Goal: Task Accomplishment & Management: Manage account settings

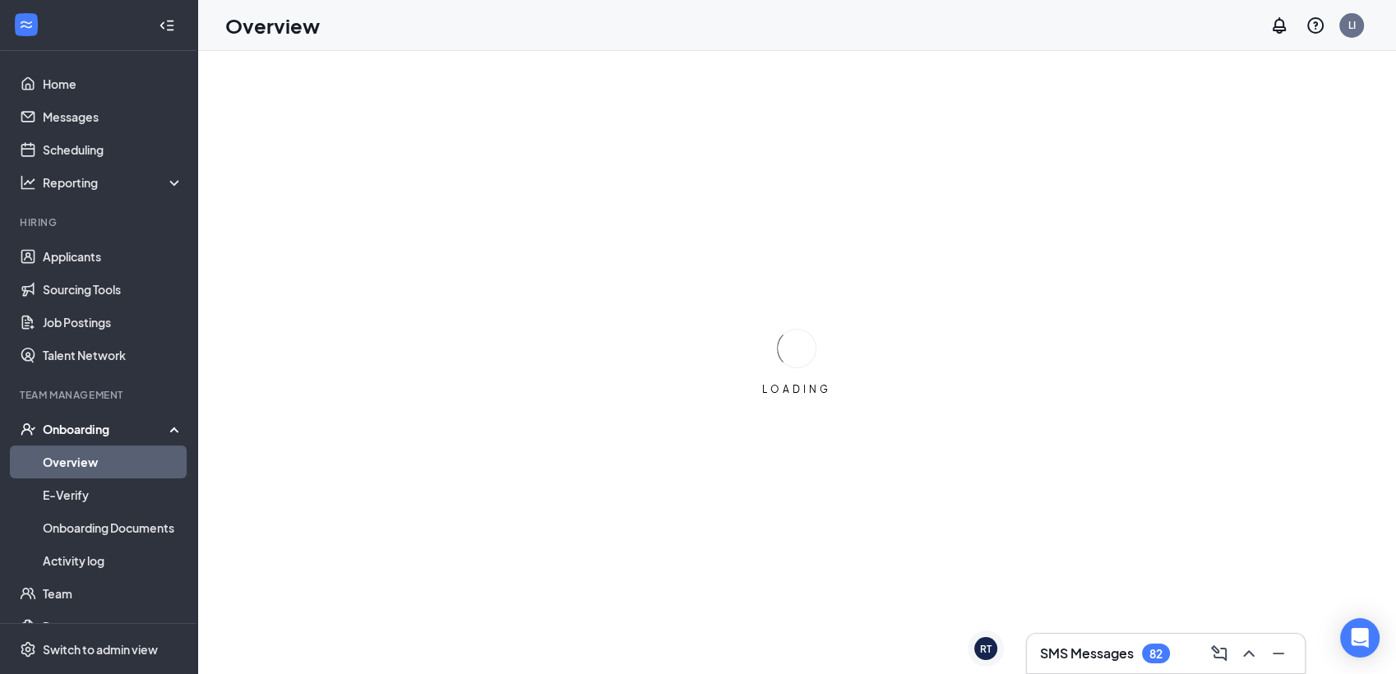
click at [1113, 654] on h3 "SMS Messages" at bounding box center [1087, 653] width 94 height 18
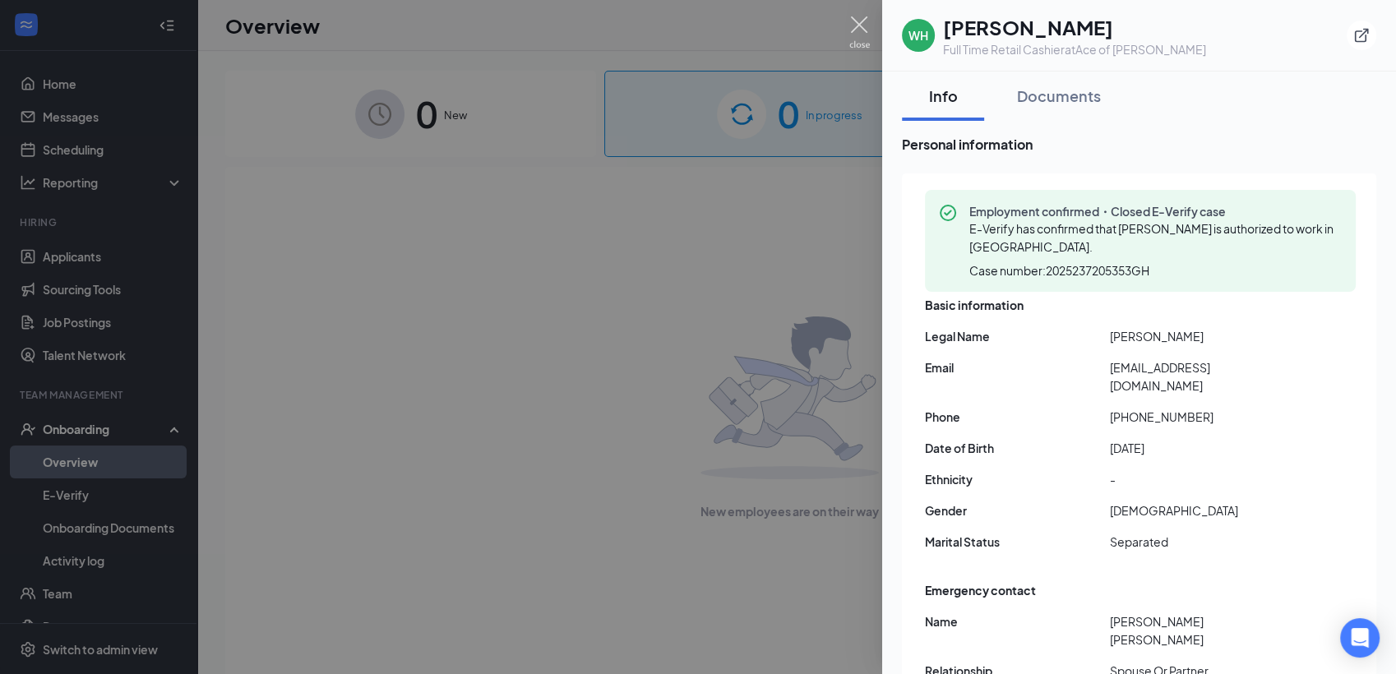
click at [856, 31] on img at bounding box center [859, 32] width 21 height 32
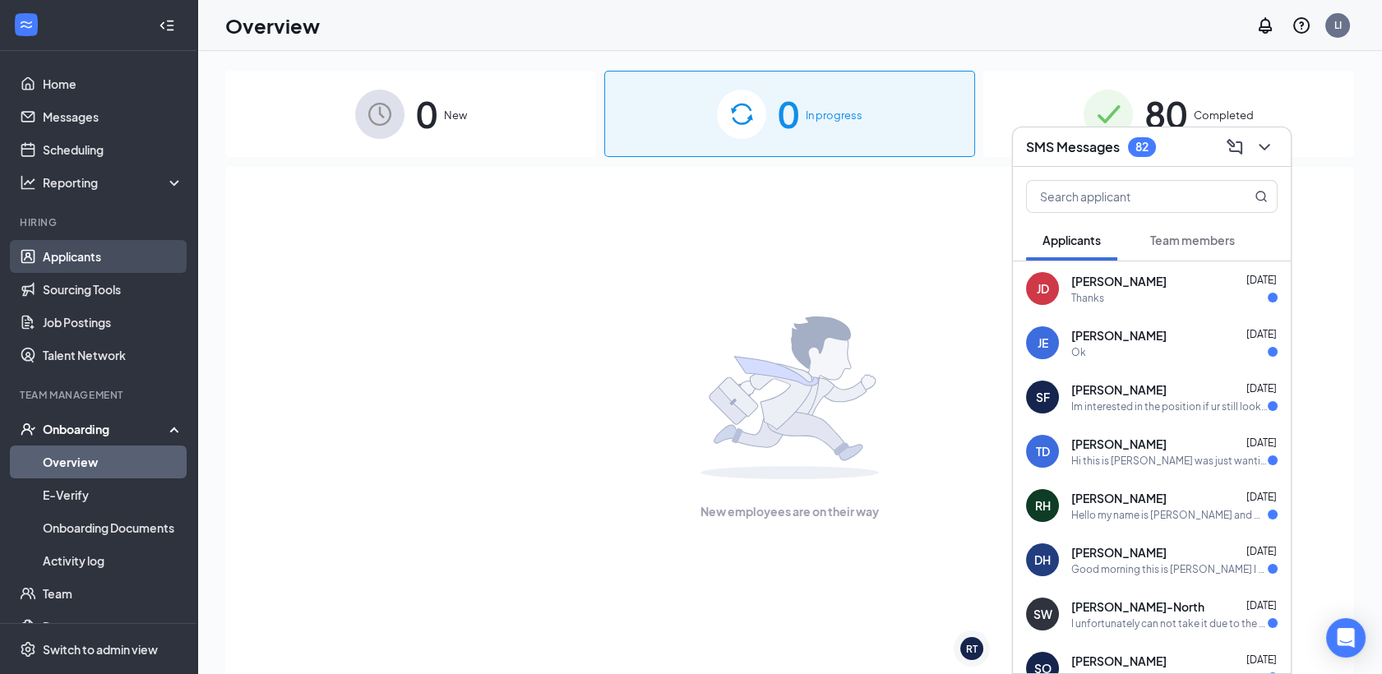
click at [93, 253] on link "Applicants" at bounding box center [113, 256] width 141 height 33
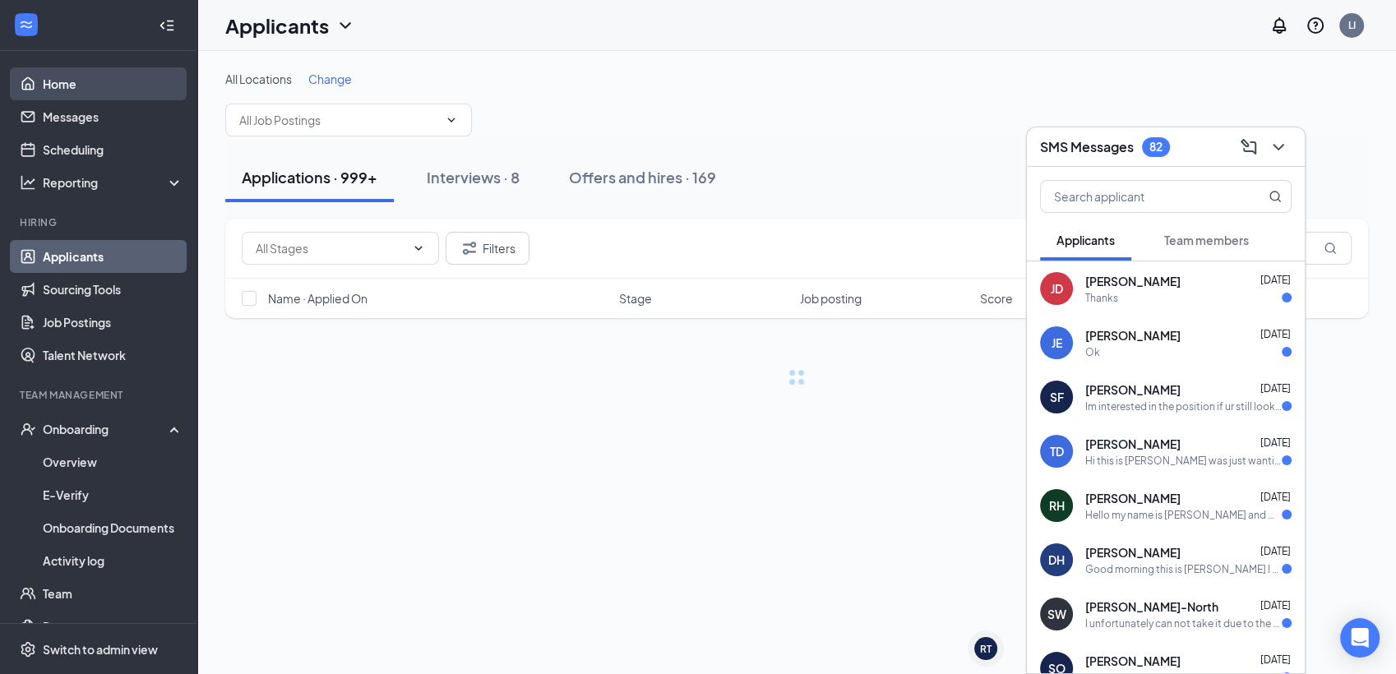
click at [95, 95] on link "Home" at bounding box center [113, 83] width 141 height 33
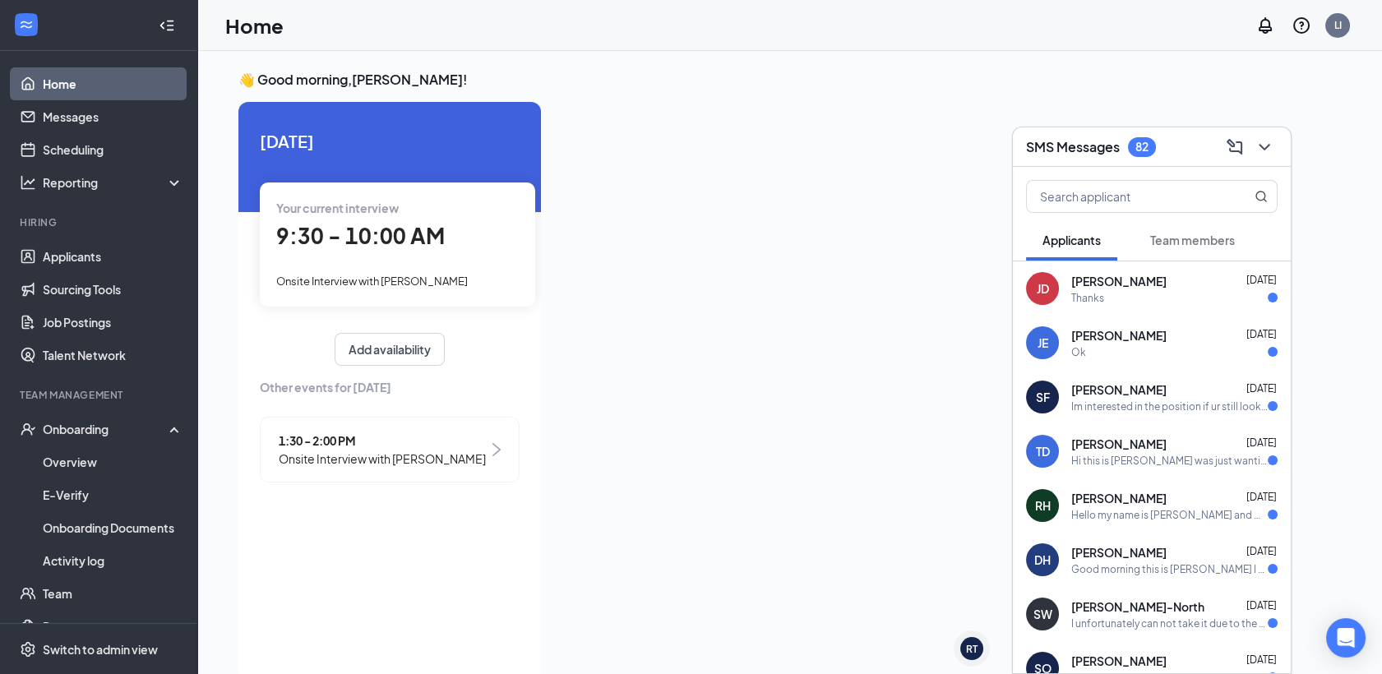
click at [465, 243] on div "9:30 - 10:00 AM" at bounding box center [397, 236] width 242 height 34
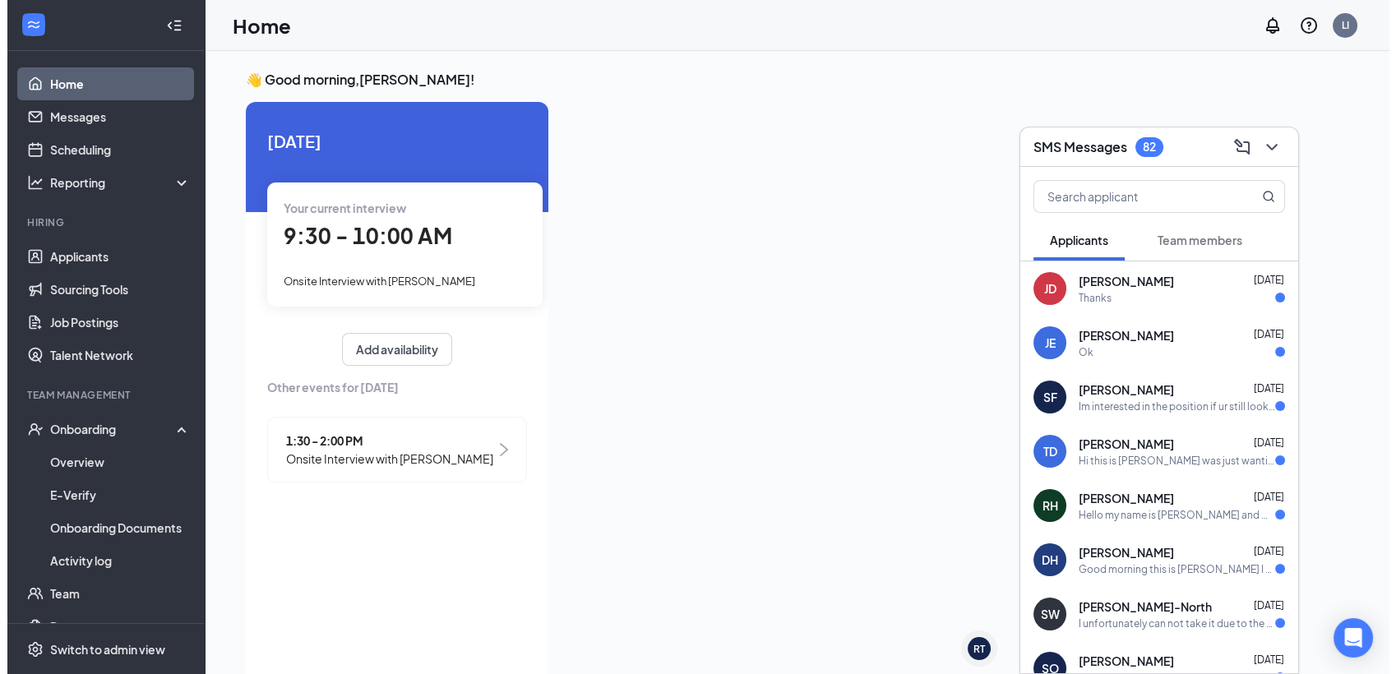
scroll to position [7, 0]
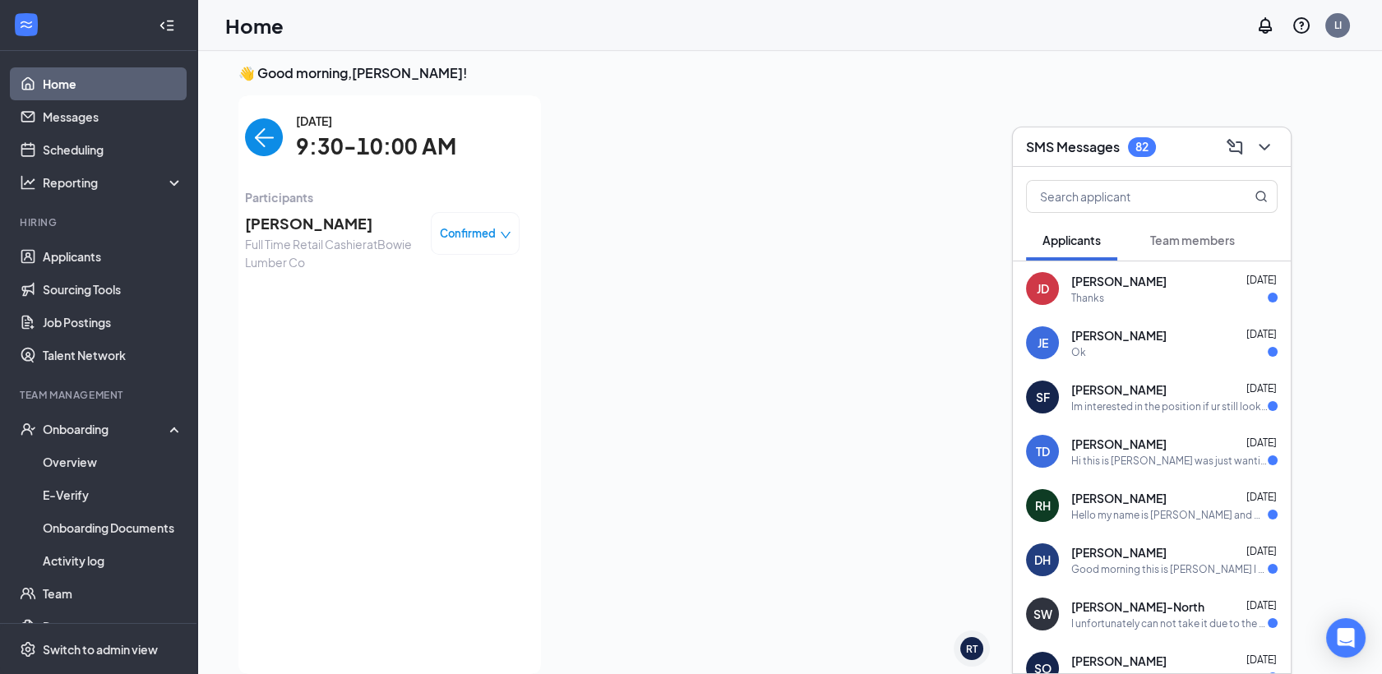
click at [409, 138] on span "9:30-10:00 AM" at bounding box center [376, 147] width 160 height 34
click at [1269, 149] on icon "ChevronDown" at bounding box center [1264, 147] width 20 height 20
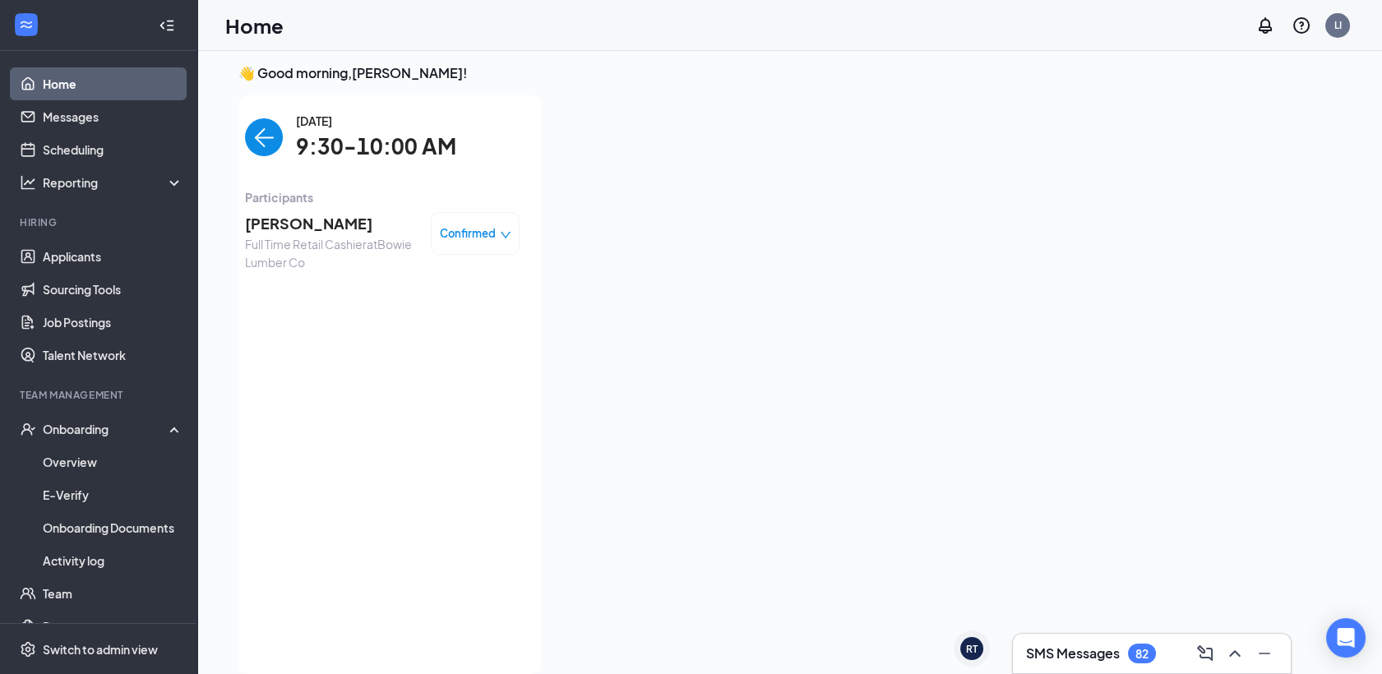
click at [266, 213] on span "[PERSON_NAME]" at bounding box center [331, 223] width 173 height 23
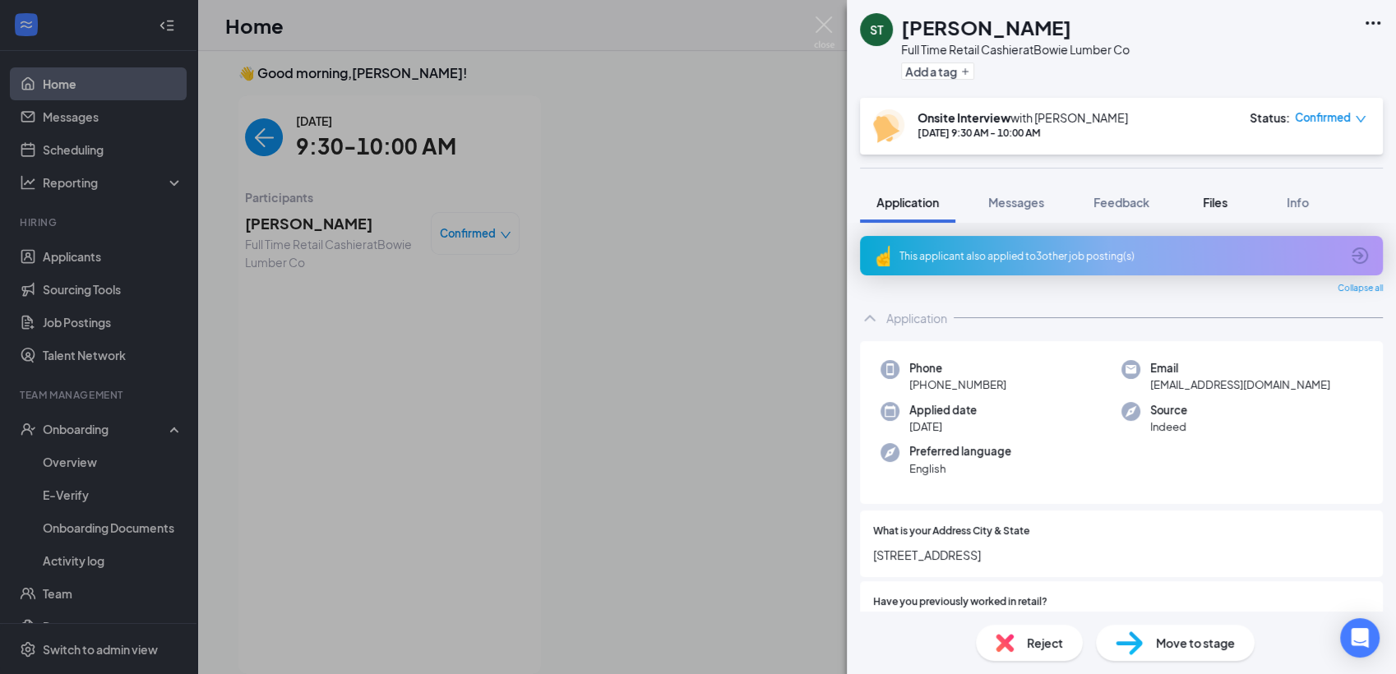
click at [1221, 198] on span "Files" at bounding box center [1215, 202] width 25 height 15
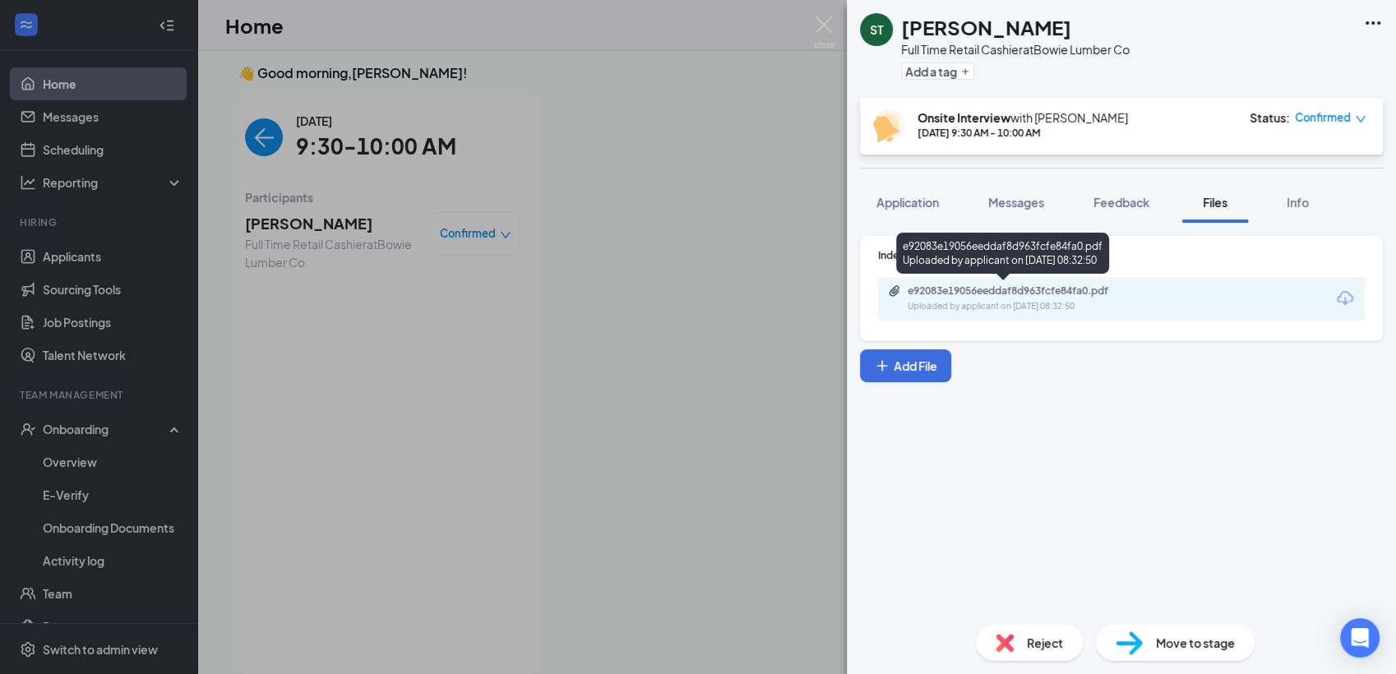
click at [1032, 290] on div "e92083e19056eeddaf8d963fcfe84fa0.pdf" at bounding box center [1023, 290] width 230 height 13
click at [820, 380] on div "ST [PERSON_NAME] Full Time Retail Cashier at Bowie Lumber Co Add a tag Onsite I…" at bounding box center [698, 337] width 1396 height 674
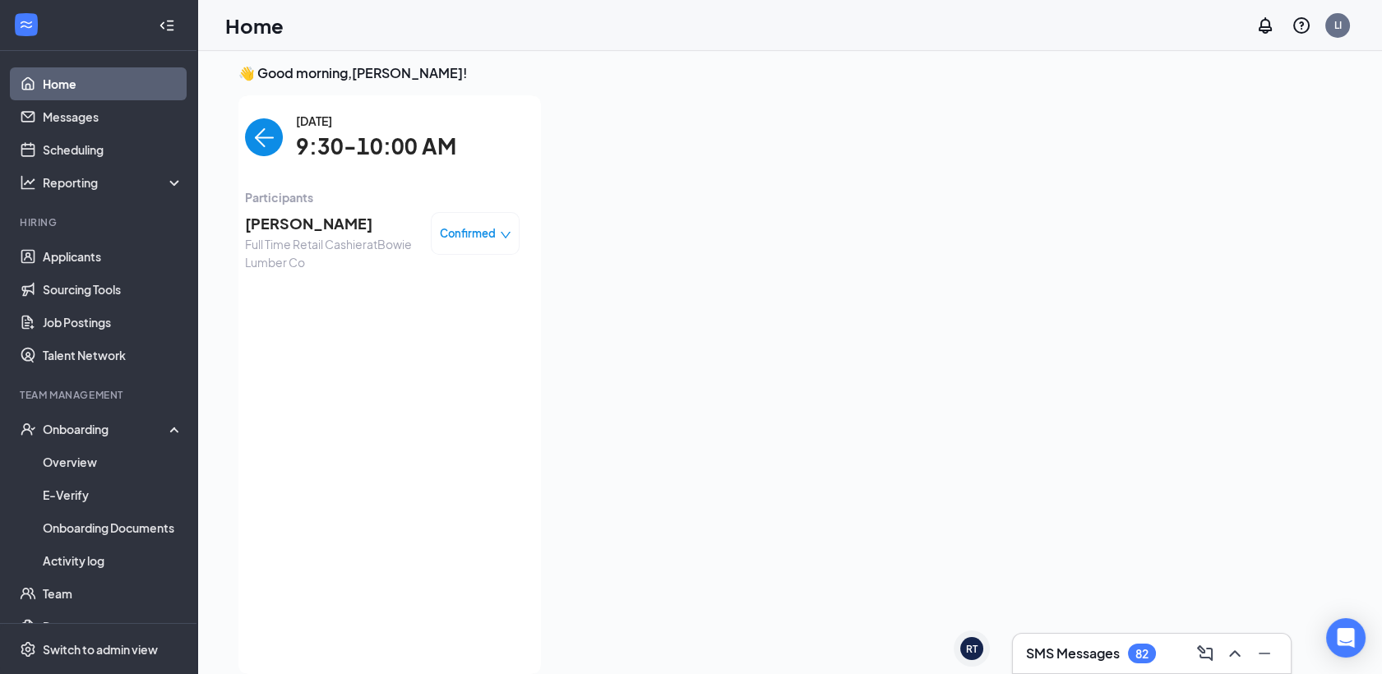
click at [271, 146] on img "back-button" at bounding box center [264, 137] width 38 height 38
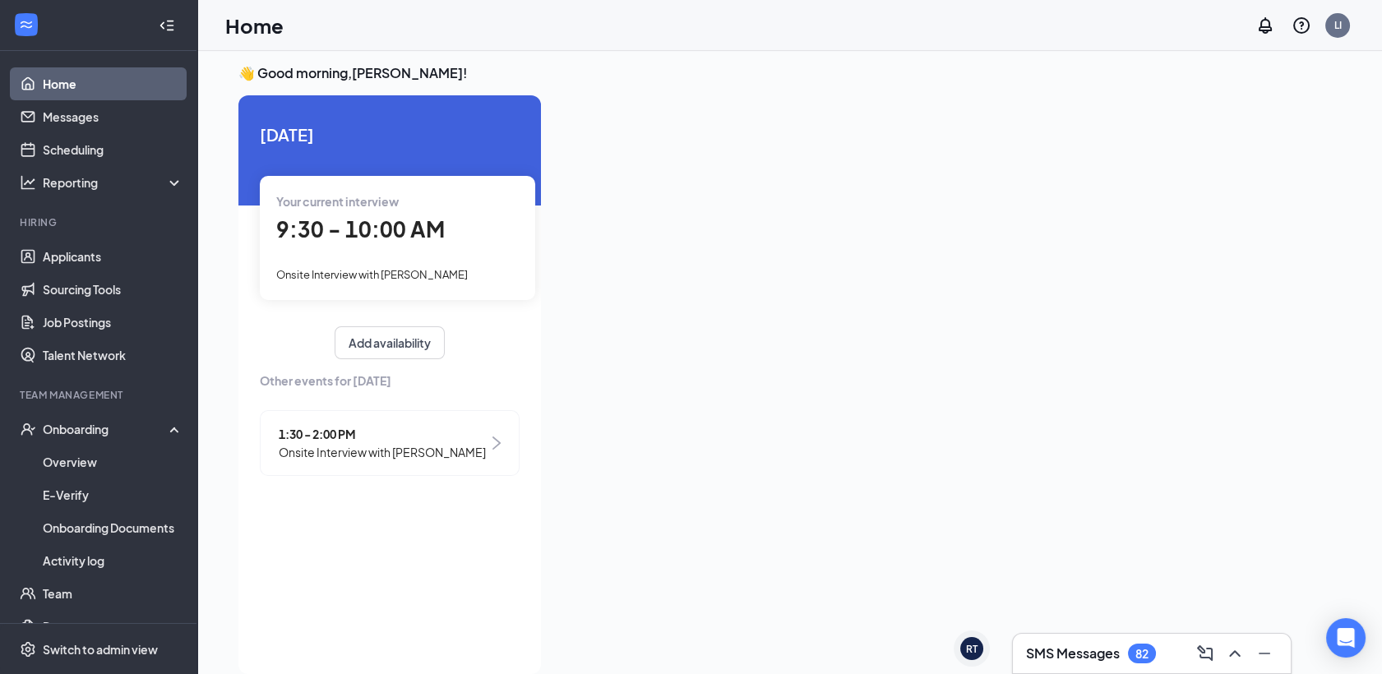
click at [379, 251] on div "Your current interview 9:30 - 10:00 AM Onsite Interview with [PERSON_NAME]" at bounding box center [397, 237] width 275 height 123
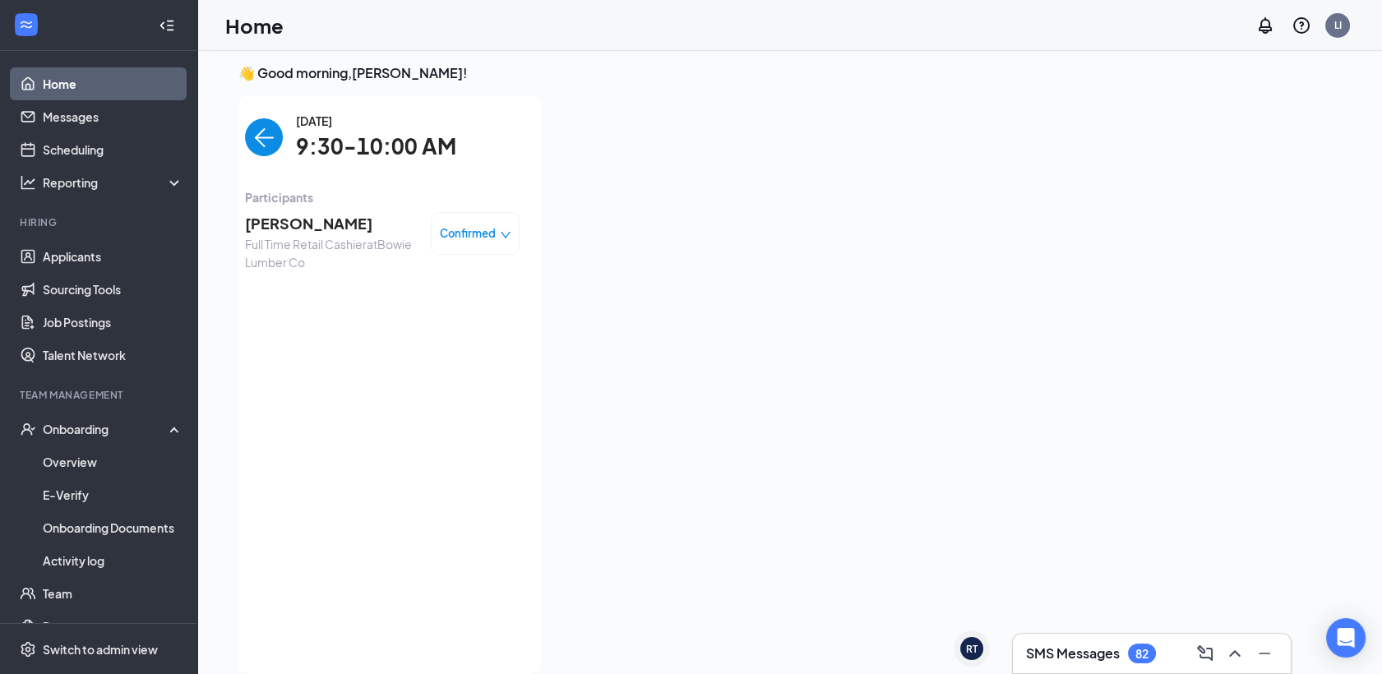
click at [296, 236] on span "Full Time Retail Cashier at Bowie Lumber Co" at bounding box center [331, 253] width 173 height 36
click at [296, 229] on span "[PERSON_NAME]" at bounding box center [331, 223] width 173 height 23
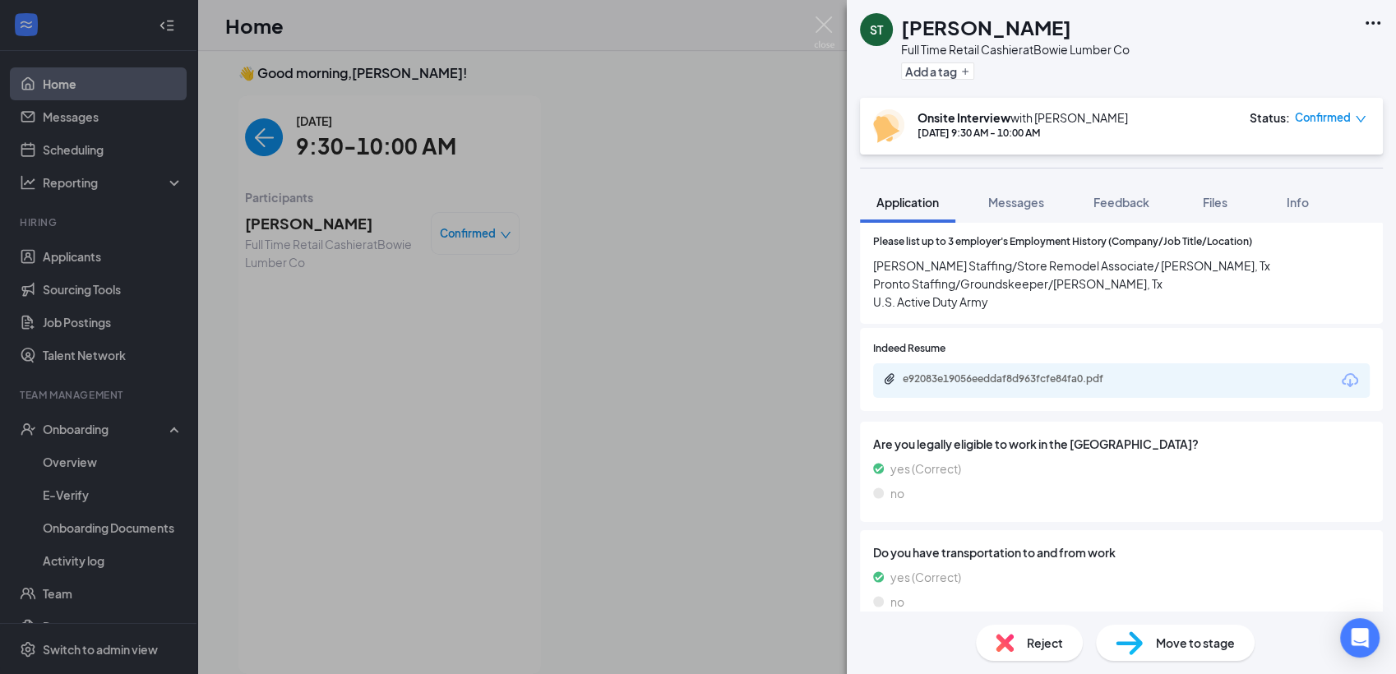
scroll to position [1046, 0]
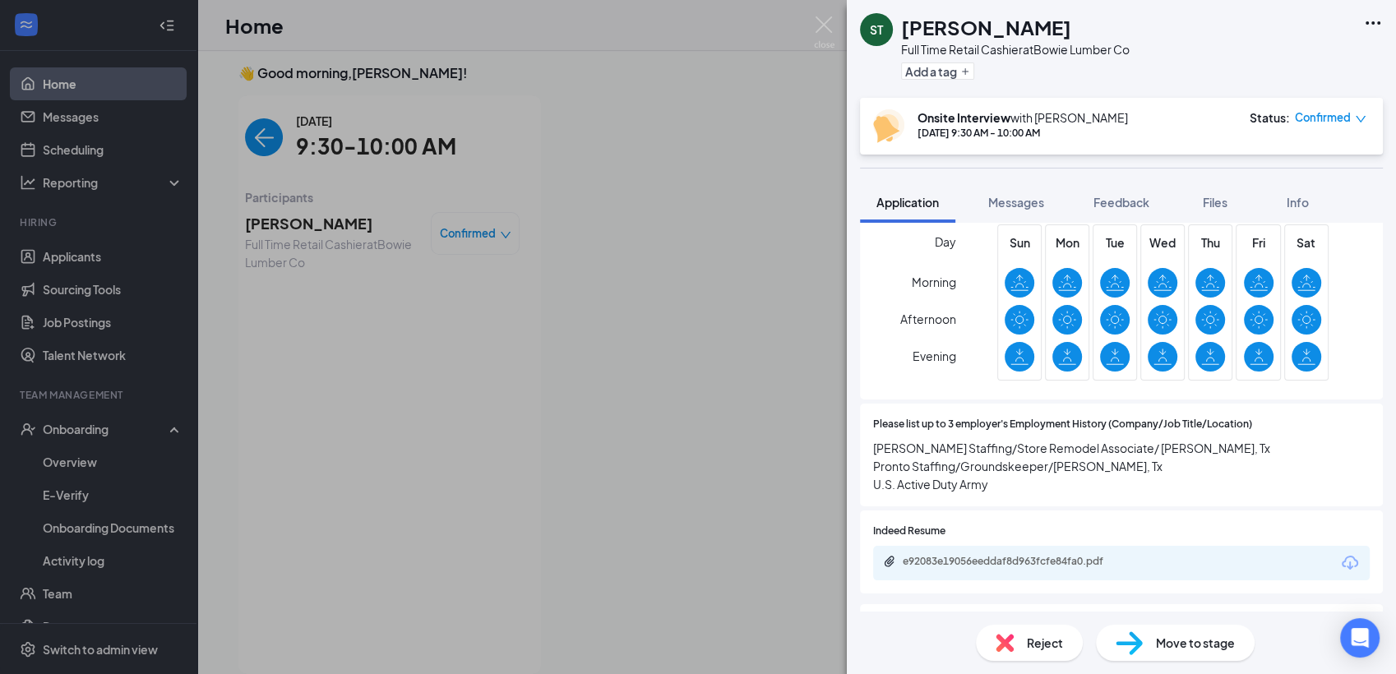
click at [914, 385] on div "Day Morning Afternoon Evening" at bounding box center [914, 305] width 83 height 162
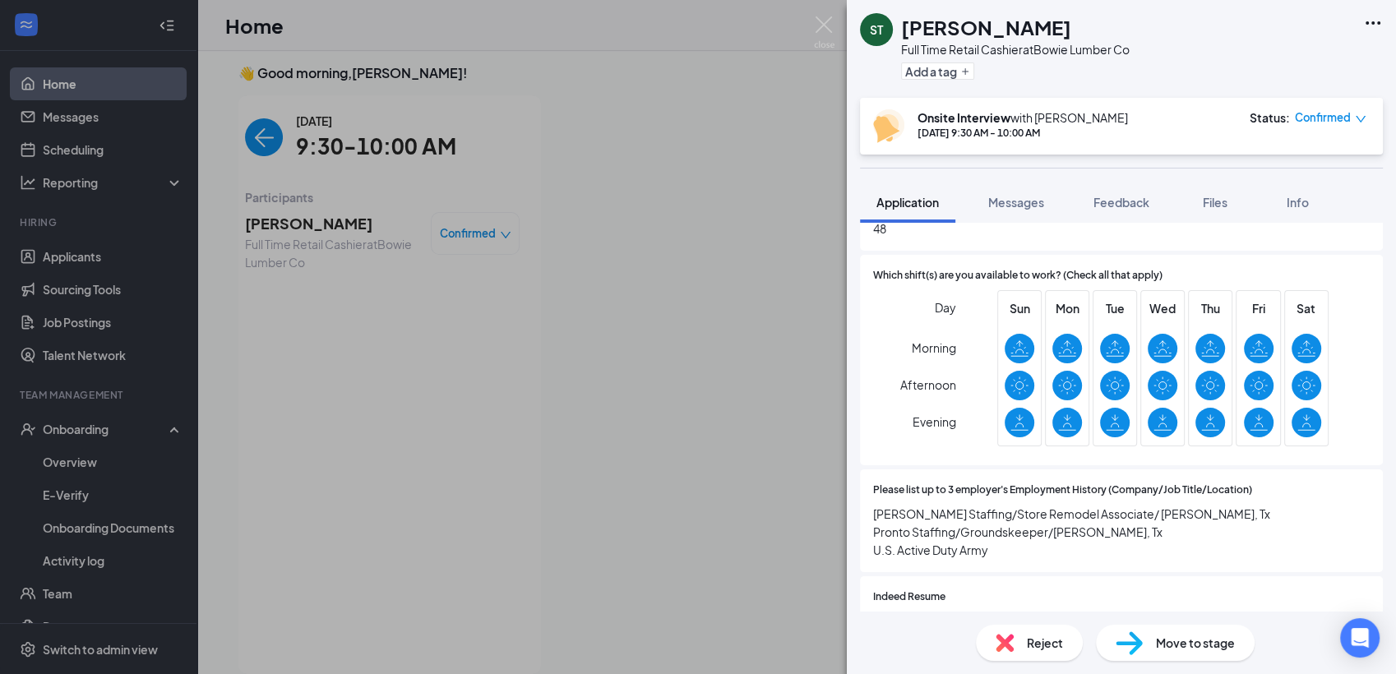
scroll to position [954, 0]
